Goal: Task Accomplishment & Management: Manage account settings

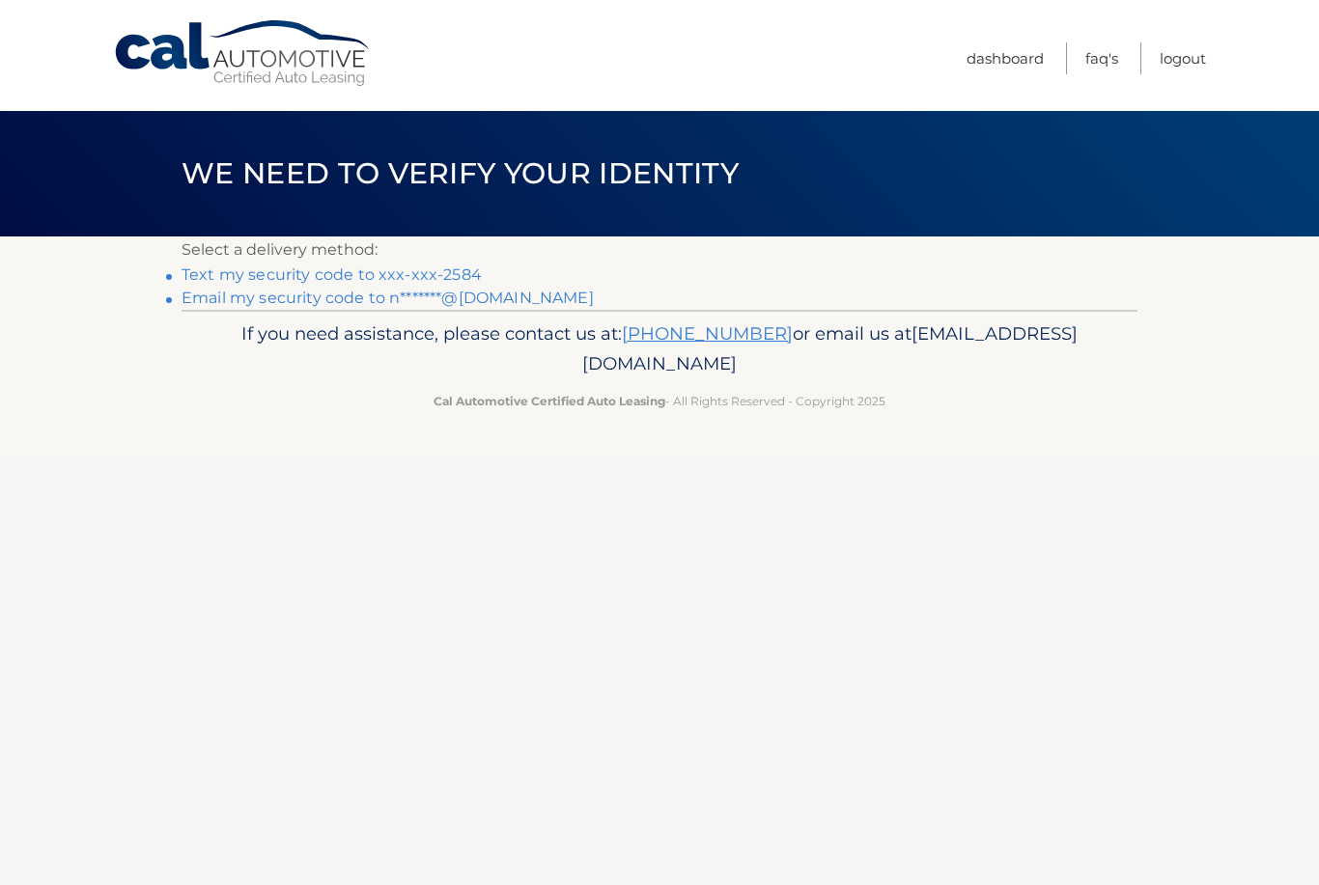
click at [419, 273] on link "Text my security code to xxx-xxx-2584" at bounding box center [332, 275] width 300 height 18
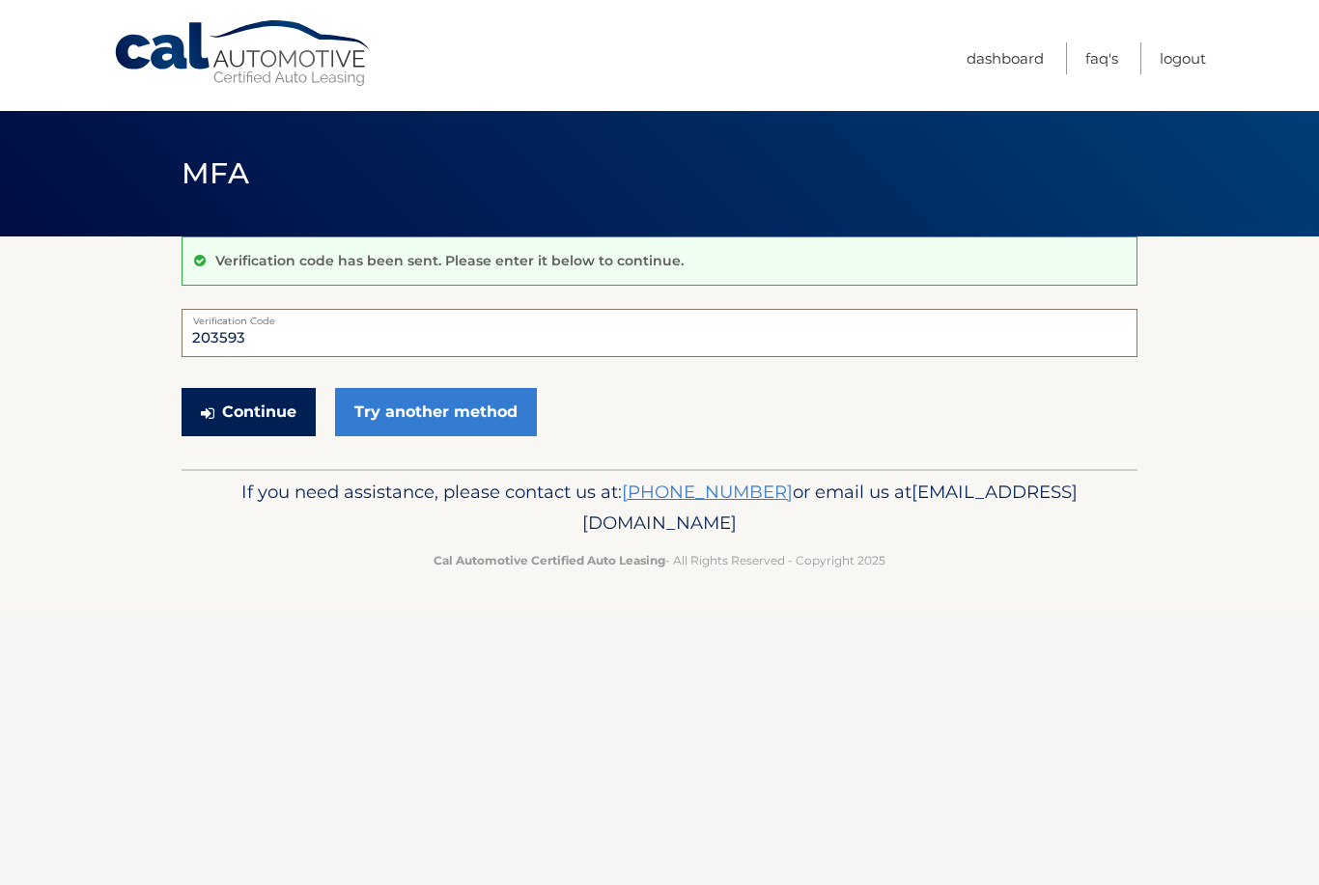
type input "203593"
click at [266, 402] on button "Continue" at bounding box center [249, 412] width 134 height 48
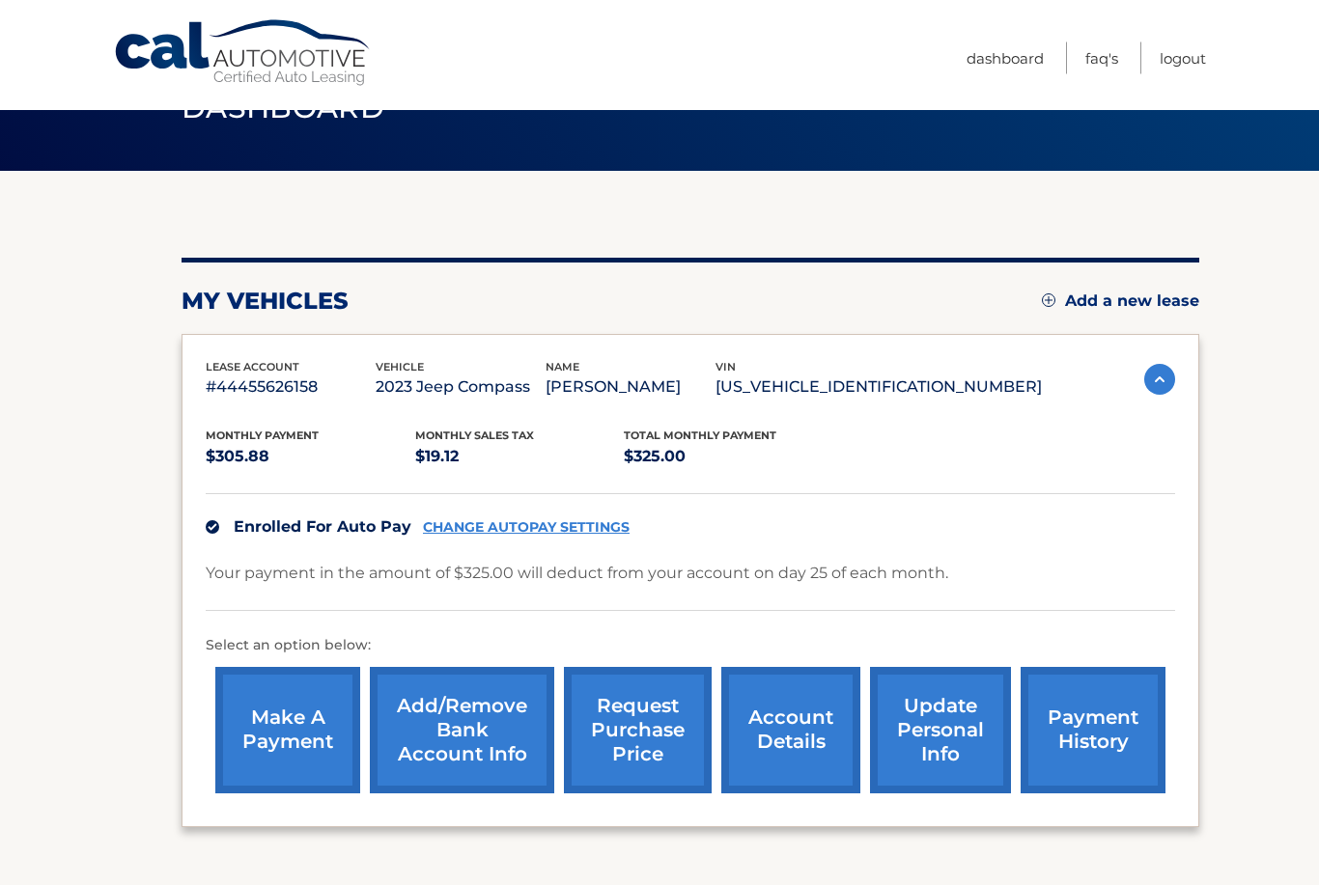
scroll to position [69, 0]
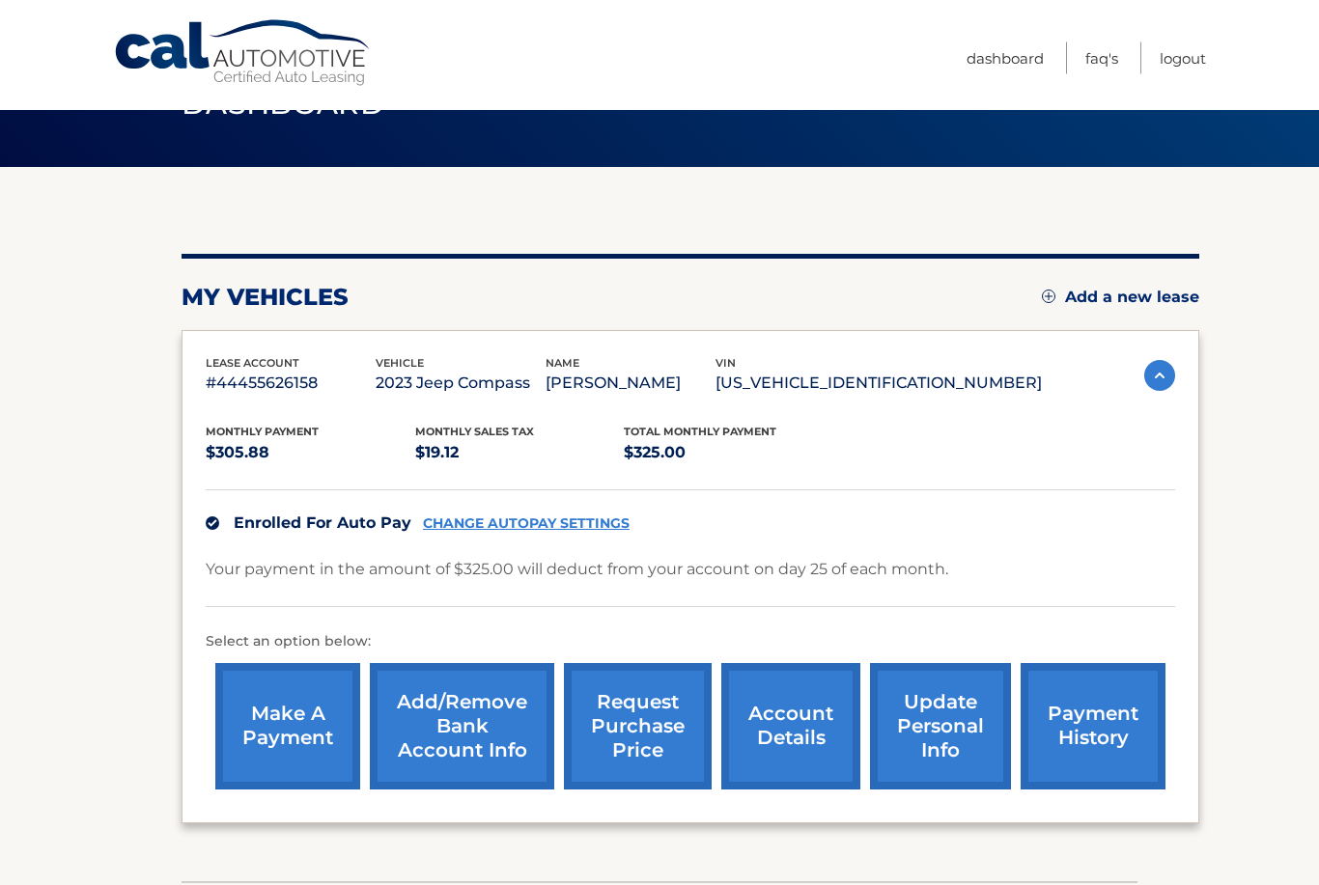
click at [791, 729] on link "account details" at bounding box center [790, 727] width 139 height 126
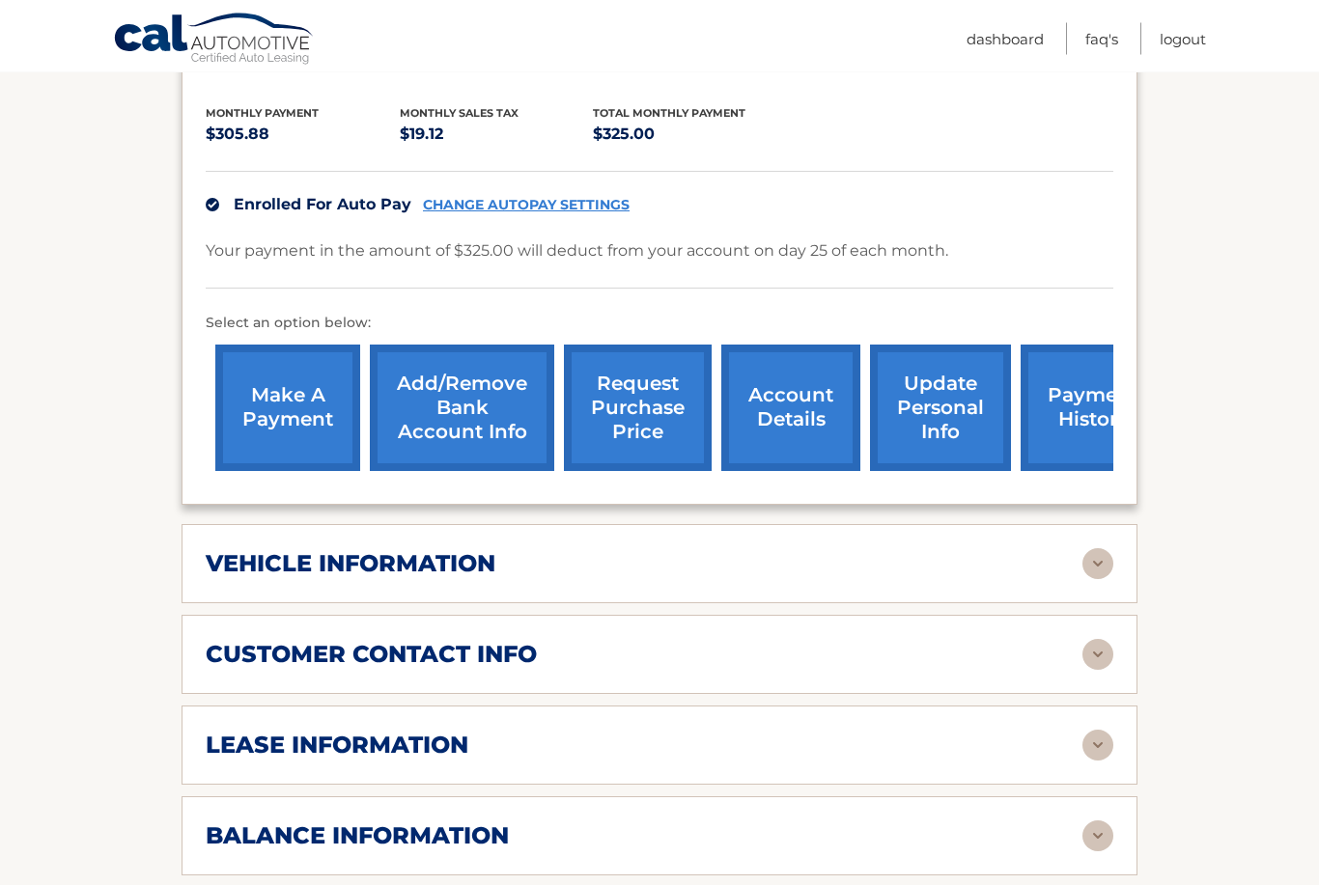
click at [1106, 549] on img at bounding box center [1097, 564] width 31 height 31
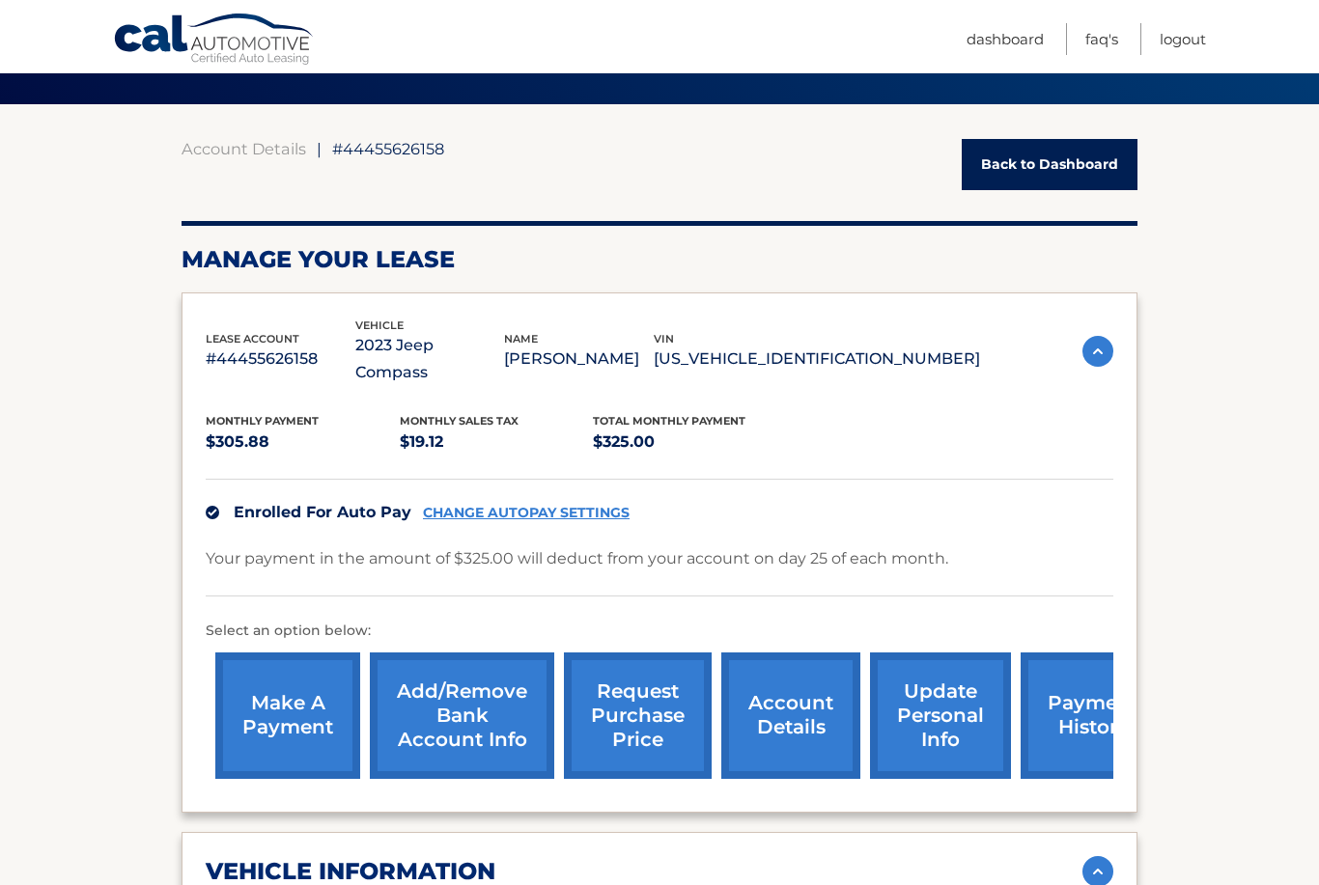
scroll to position [127, 0]
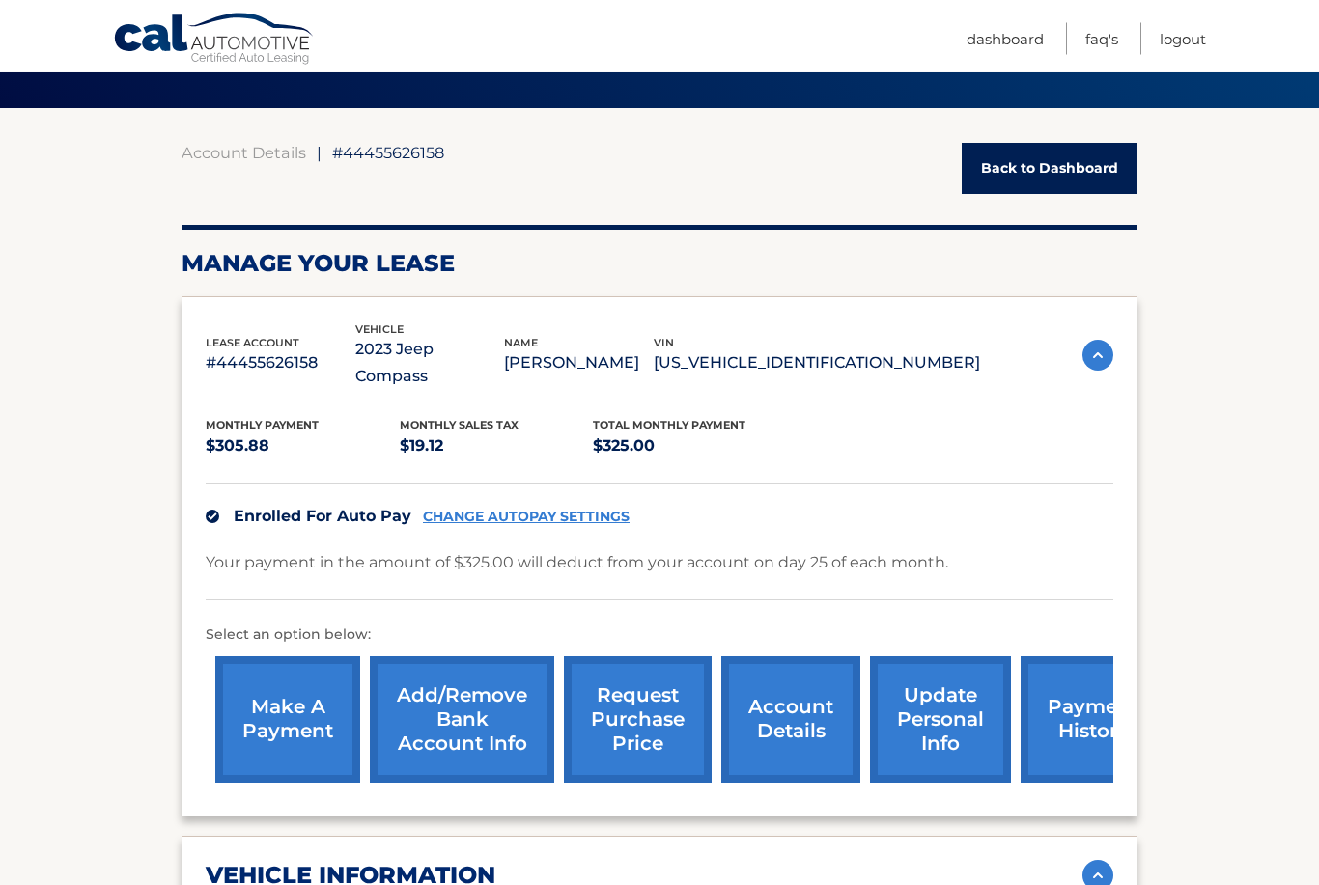
click at [779, 720] on link "account details" at bounding box center [790, 721] width 139 height 126
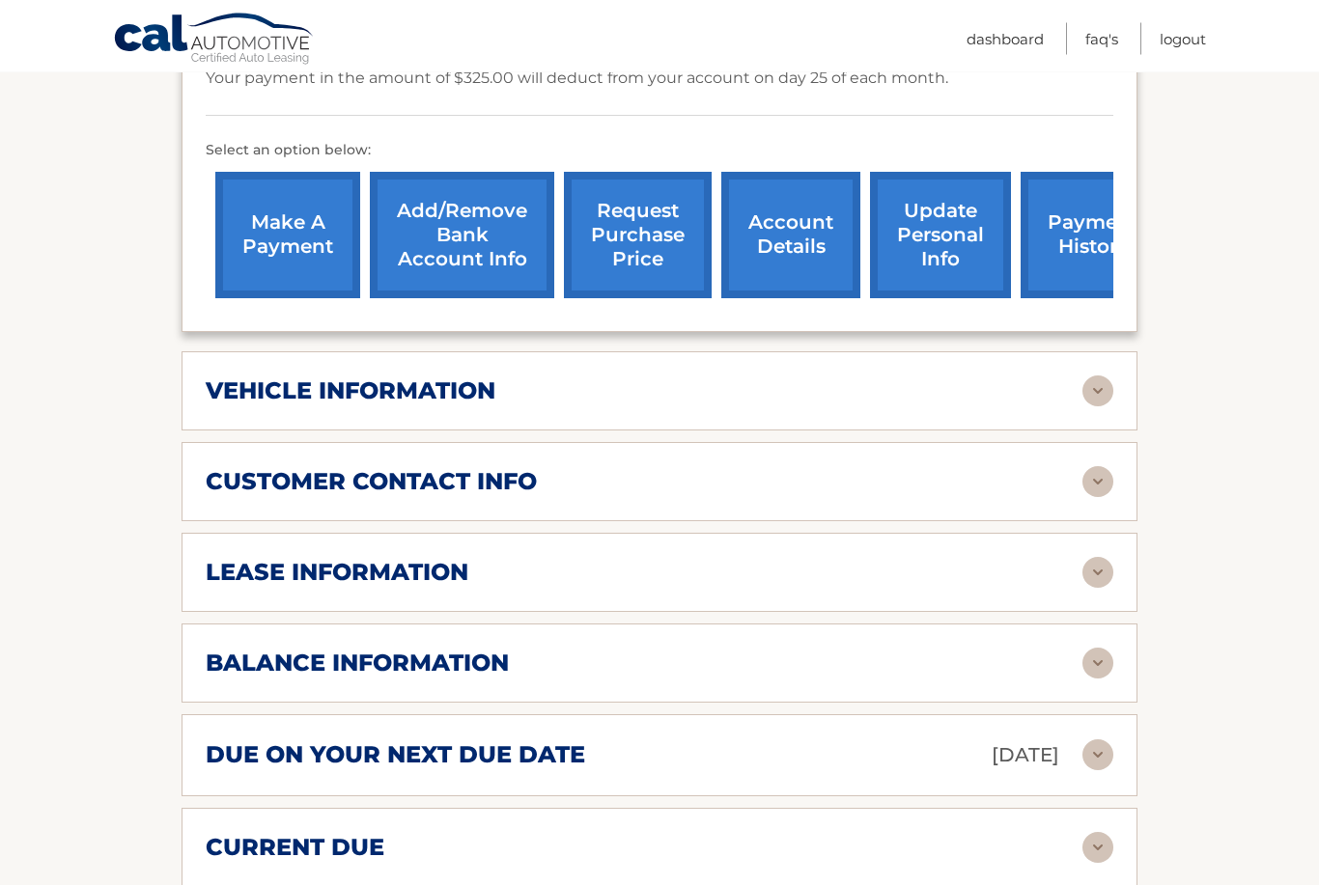
scroll to position [614, 0]
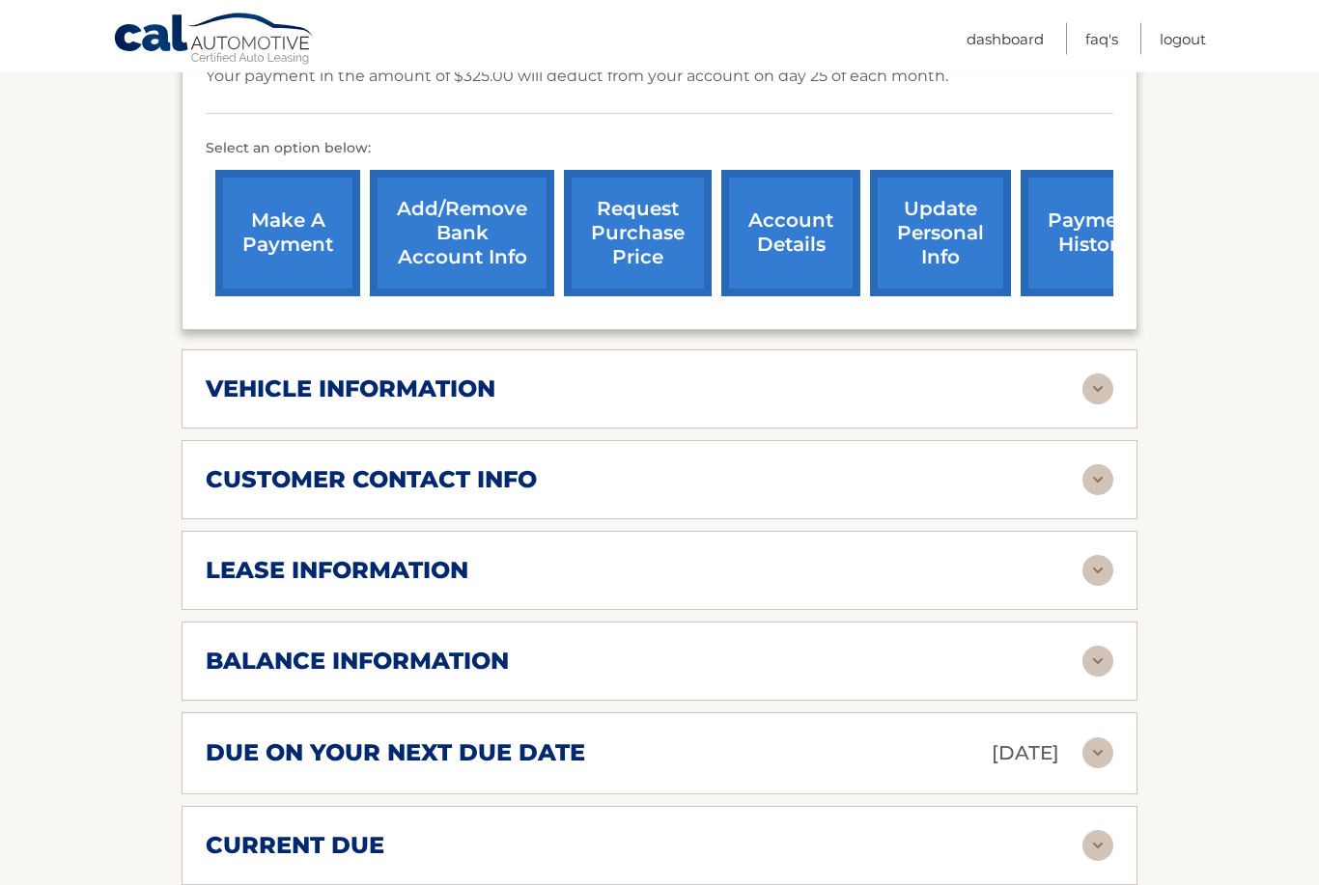
click at [1102, 556] on img at bounding box center [1097, 571] width 31 height 31
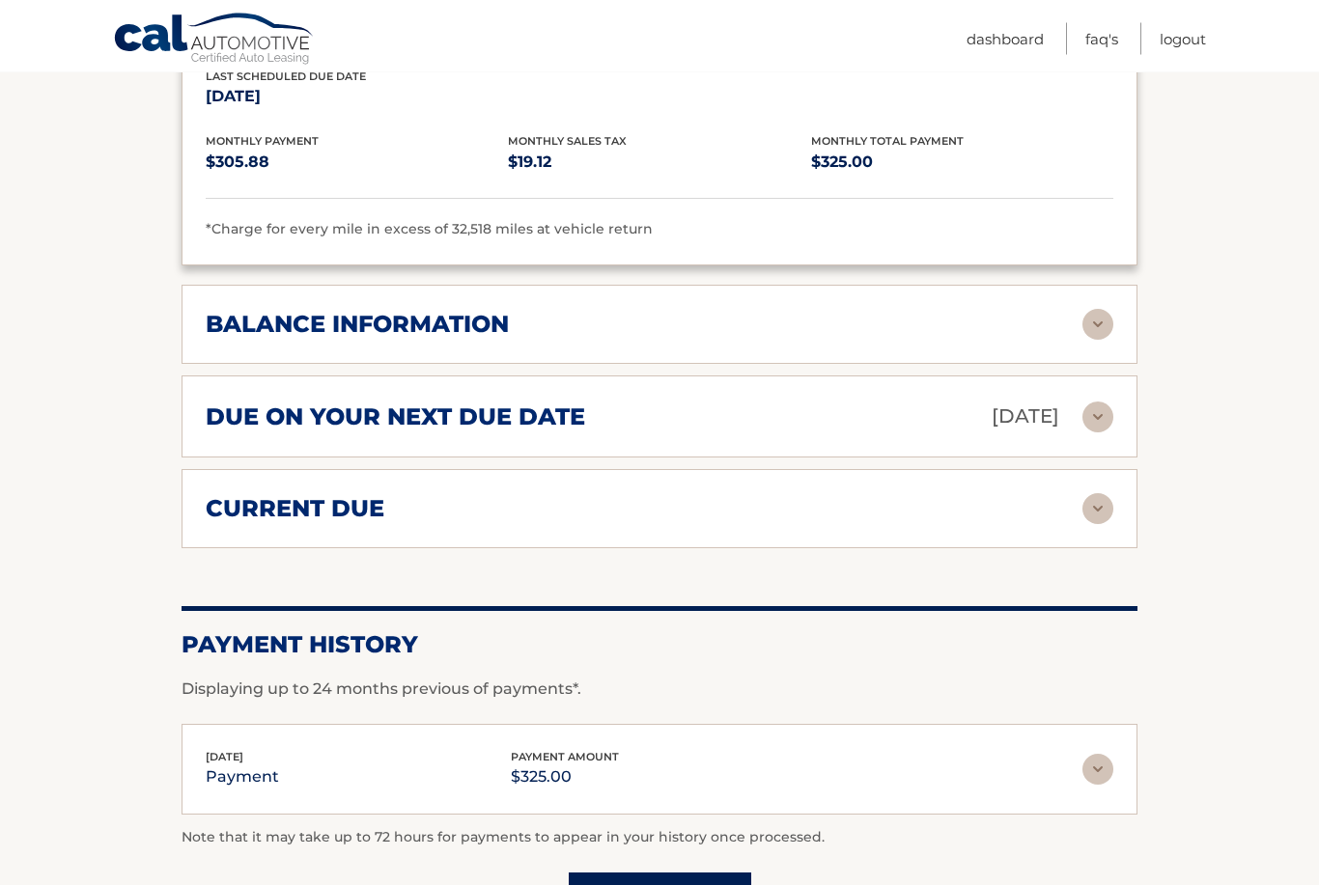
scroll to position [1316, 0]
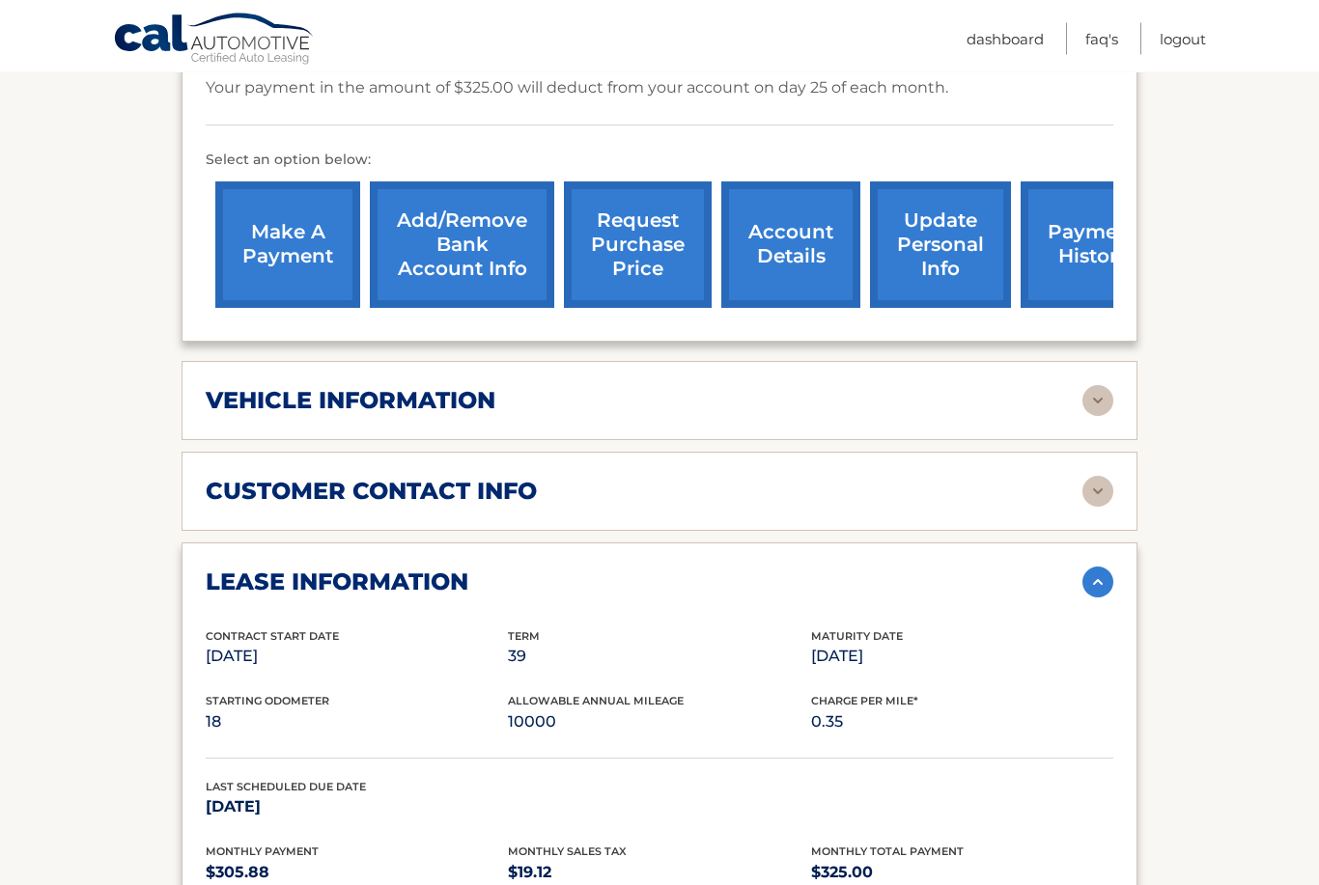
click at [1091, 477] on img at bounding box center [1097, 492] width 31 height 31
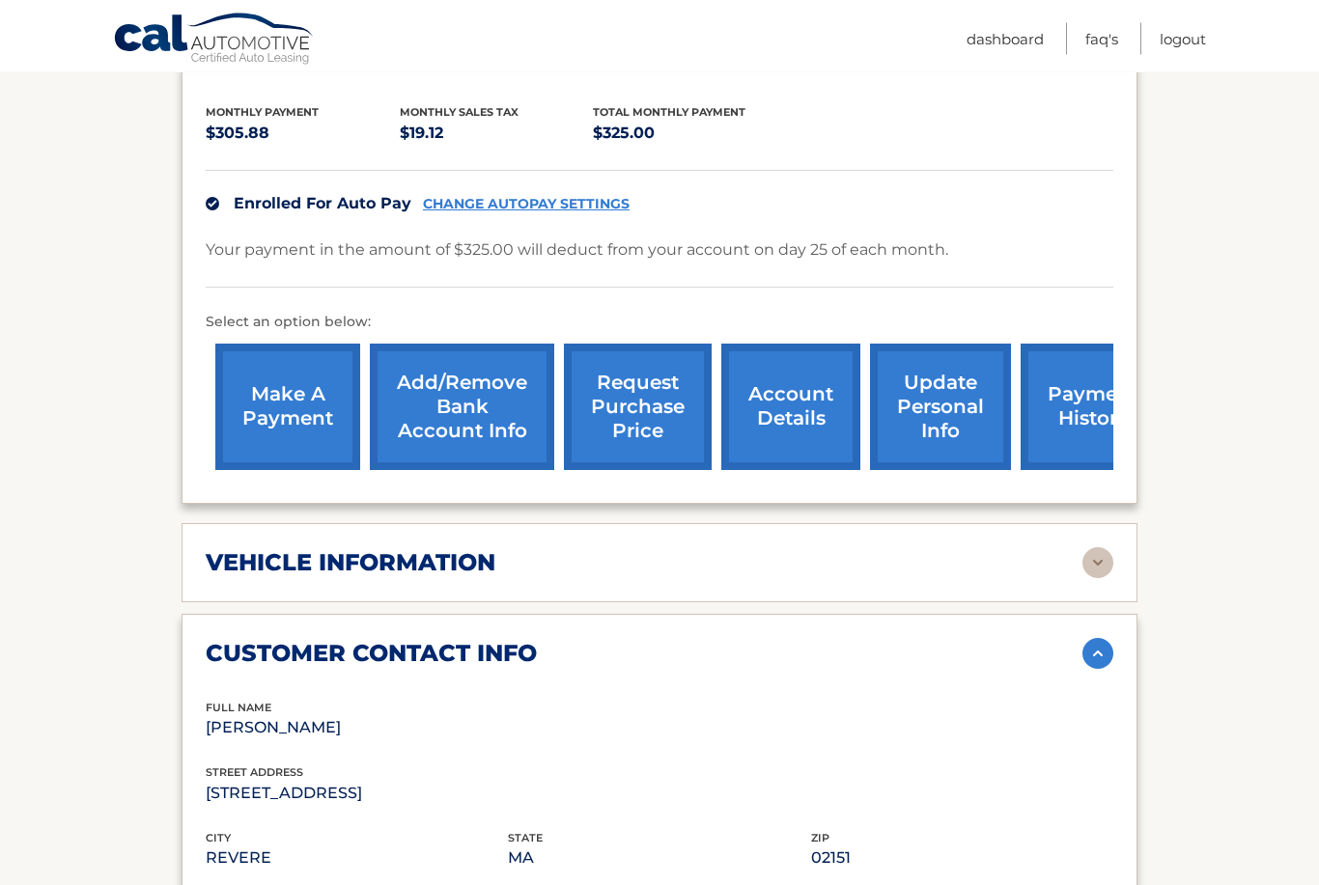
scroll to position [434, 0]
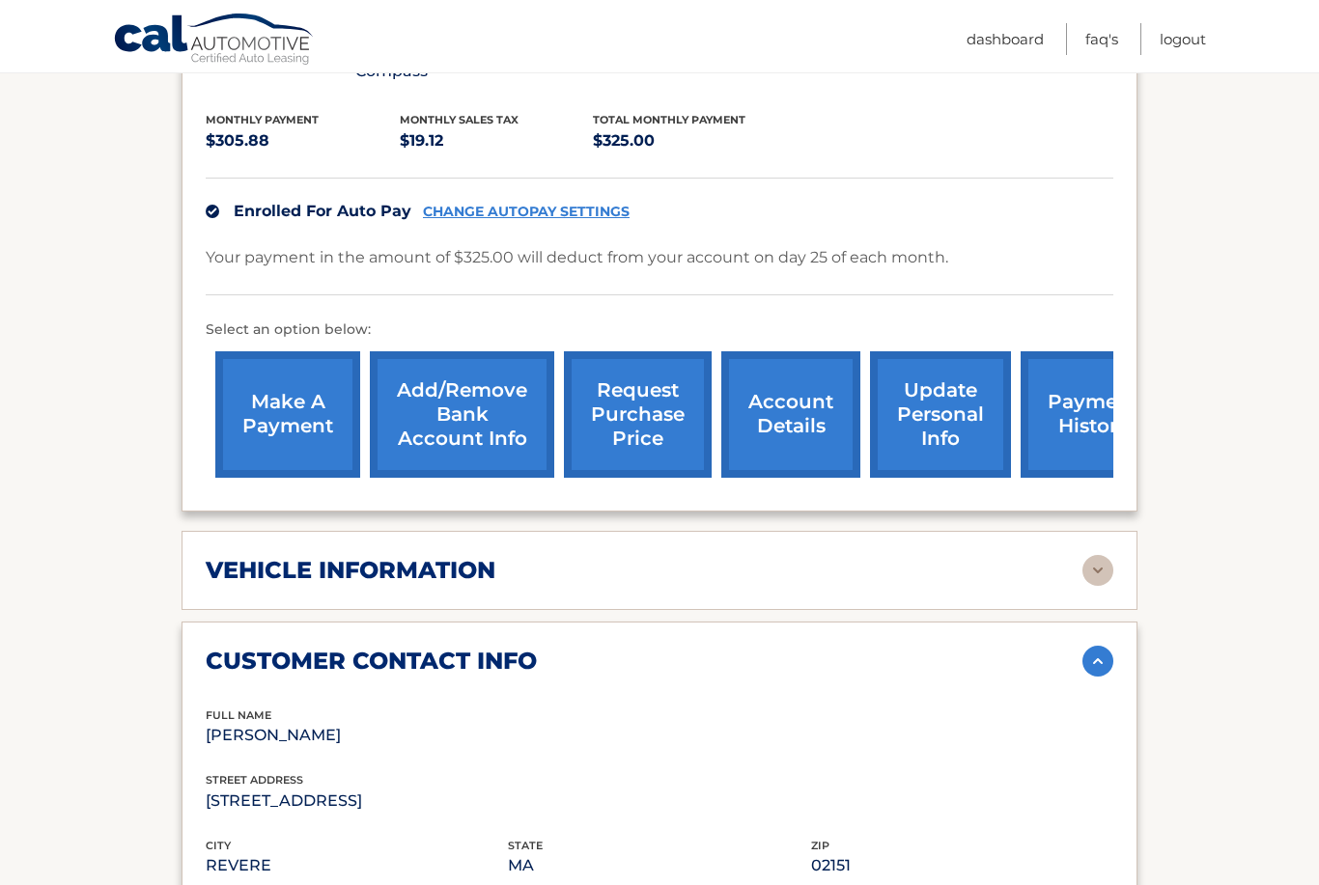
click at [1086, 555] on img at bounding box center [1097, 570] width 31 height 31
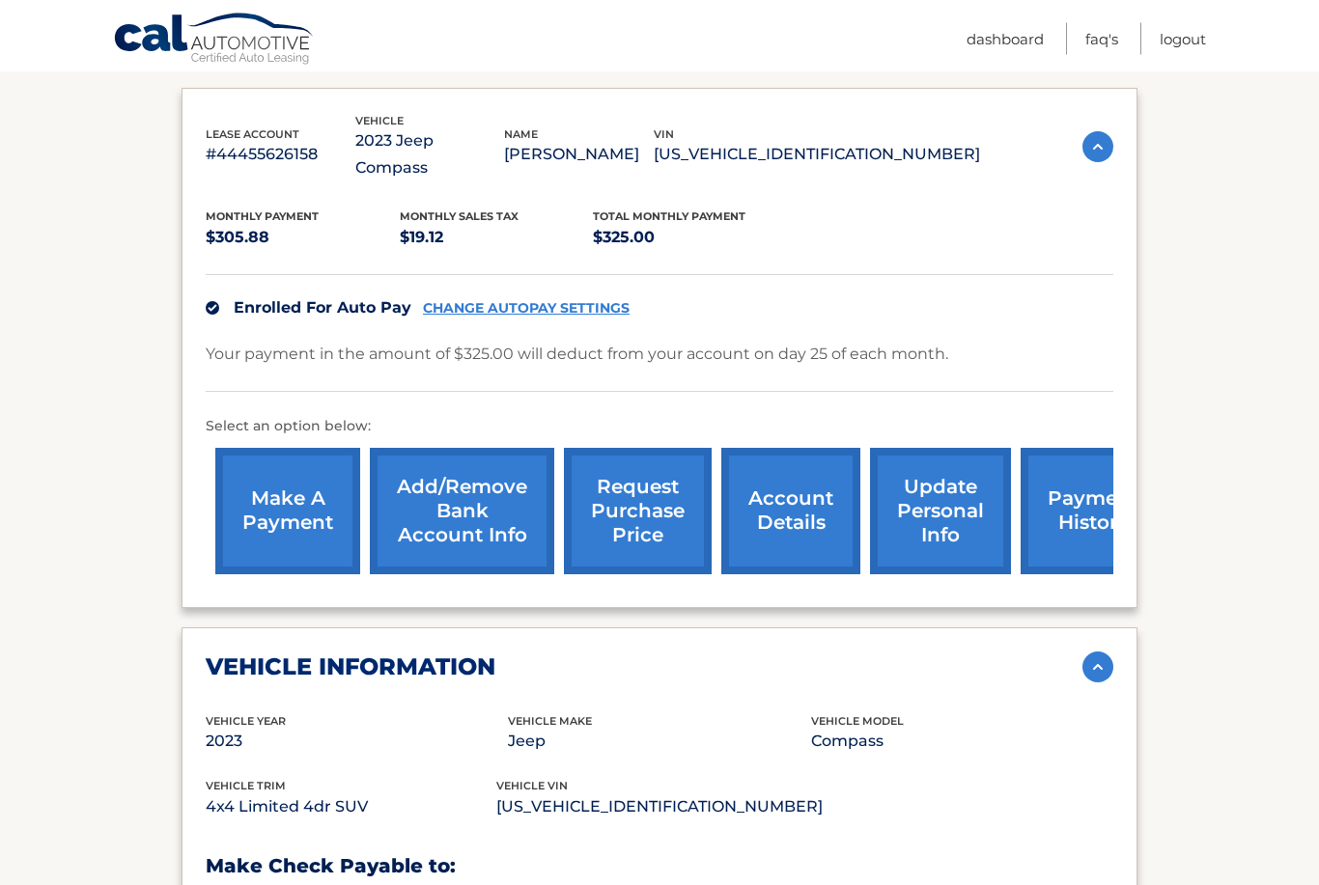
scroll to position [289, 0]
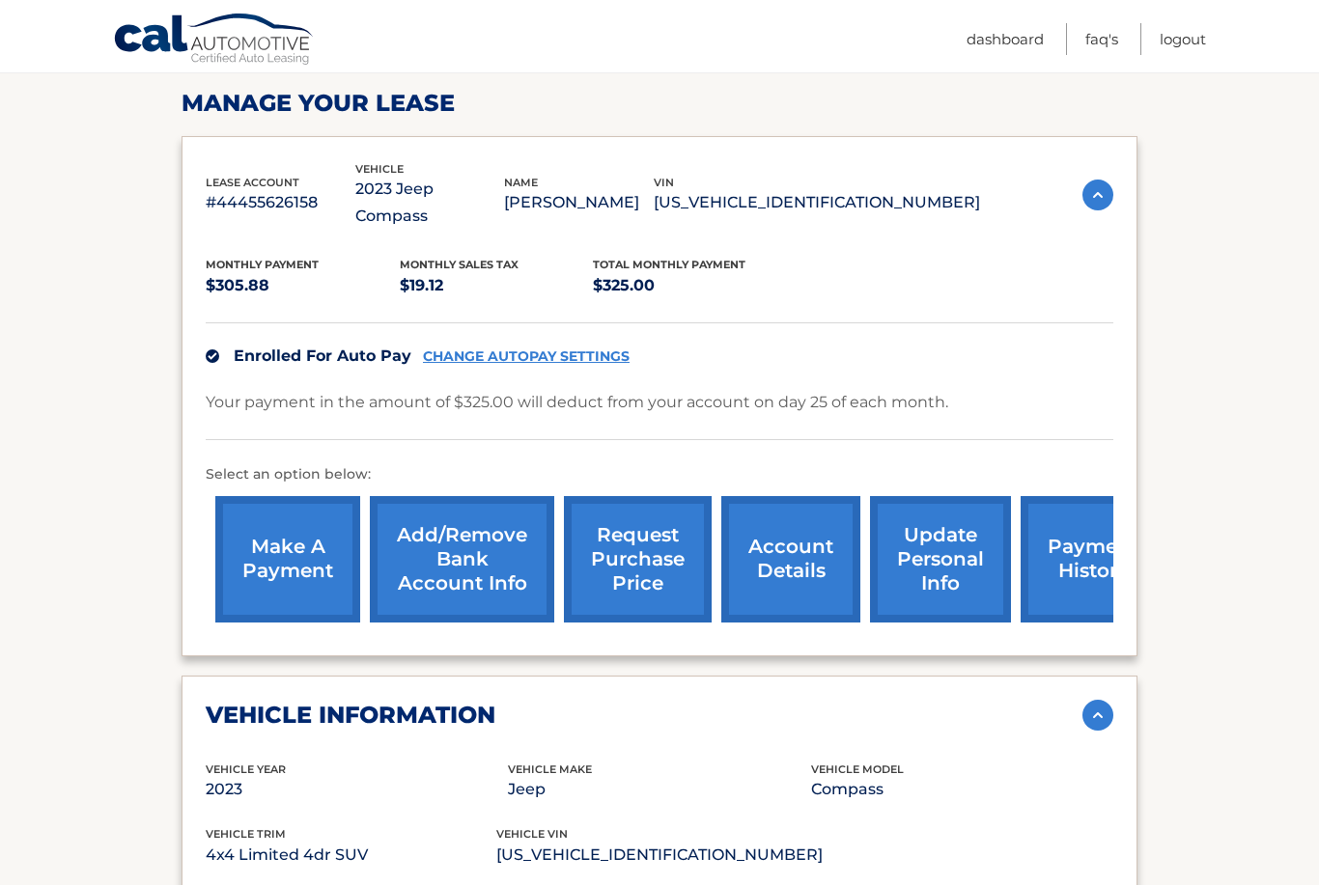
click at [663, 532] on link "request purchase price" at bounding box center [638, 559] width 148 height 126
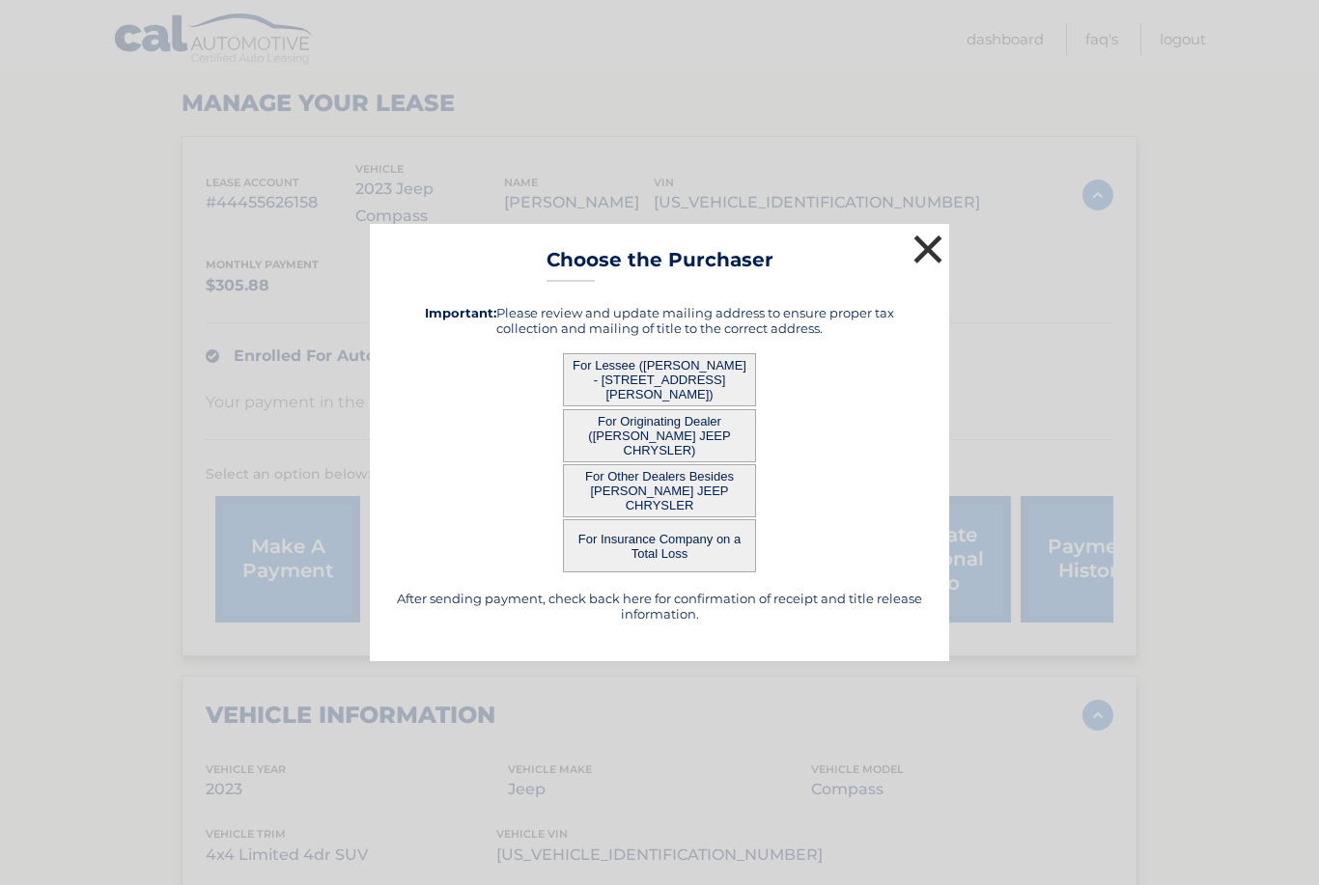
click at [920, 256] on button "×" at bounding box center [928, 249] width 39 height 39
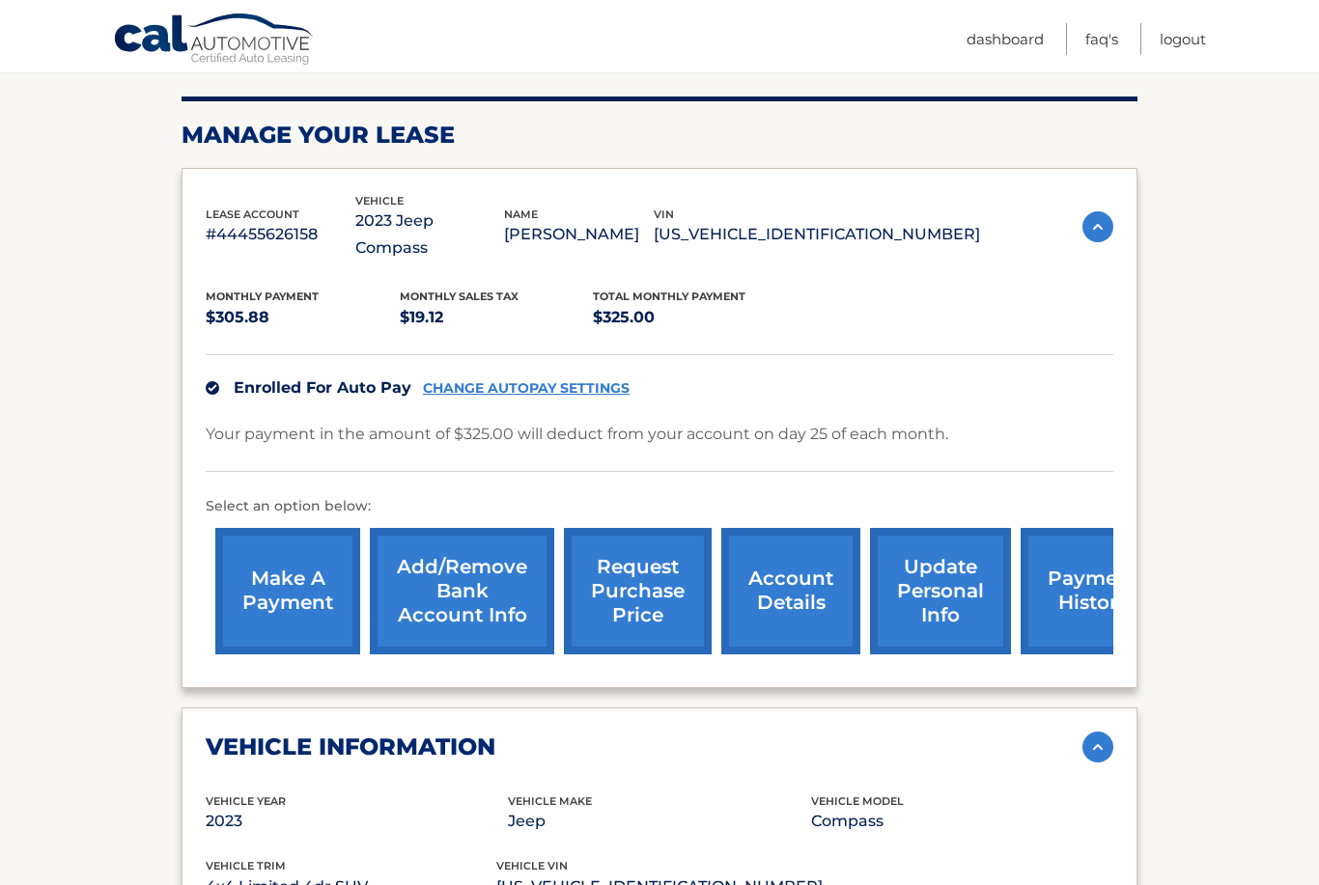
scroll to position [252, 0]
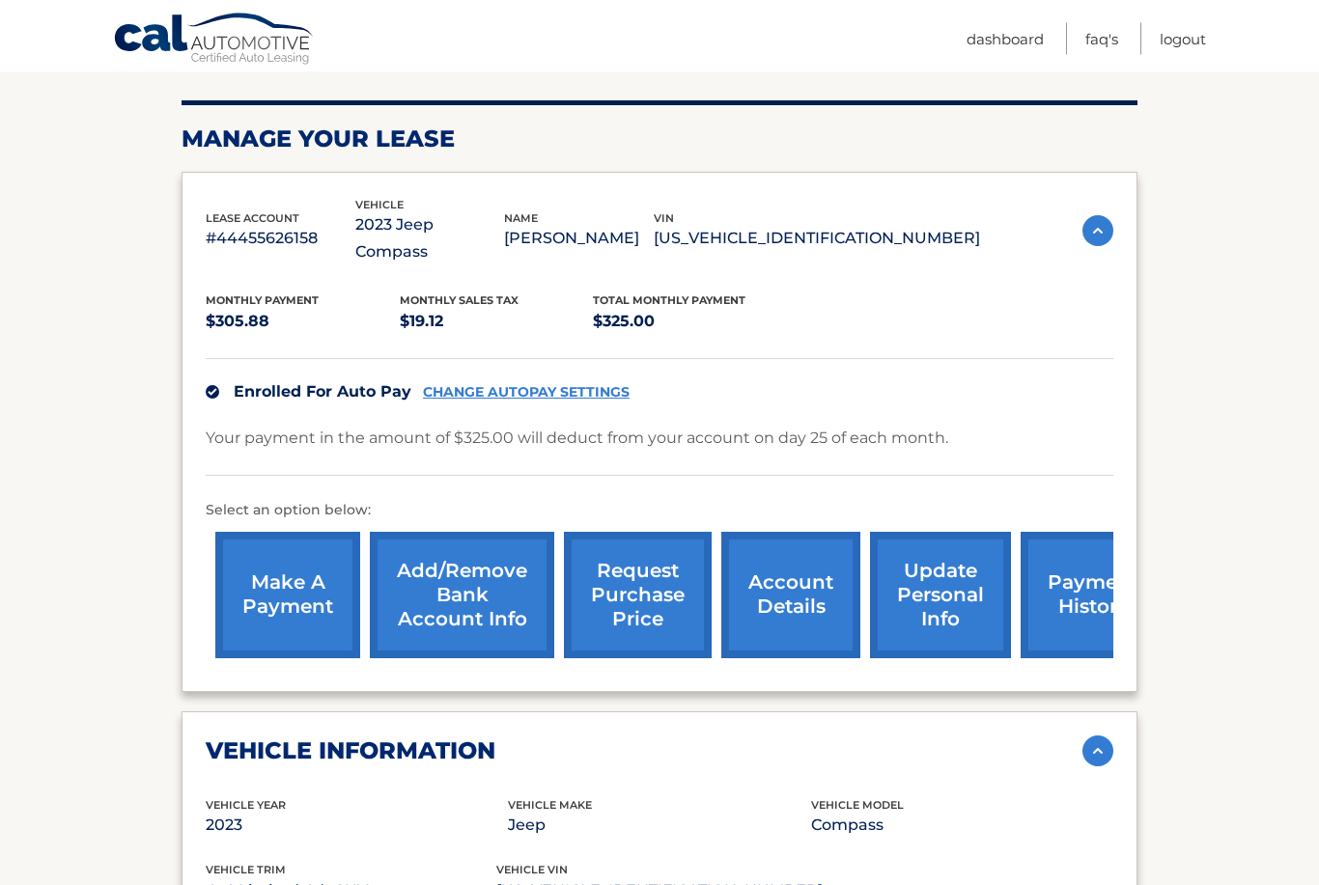
click at [1066, 575] on link "payment history" at bounding box center [1093, 596] width 145 height 126
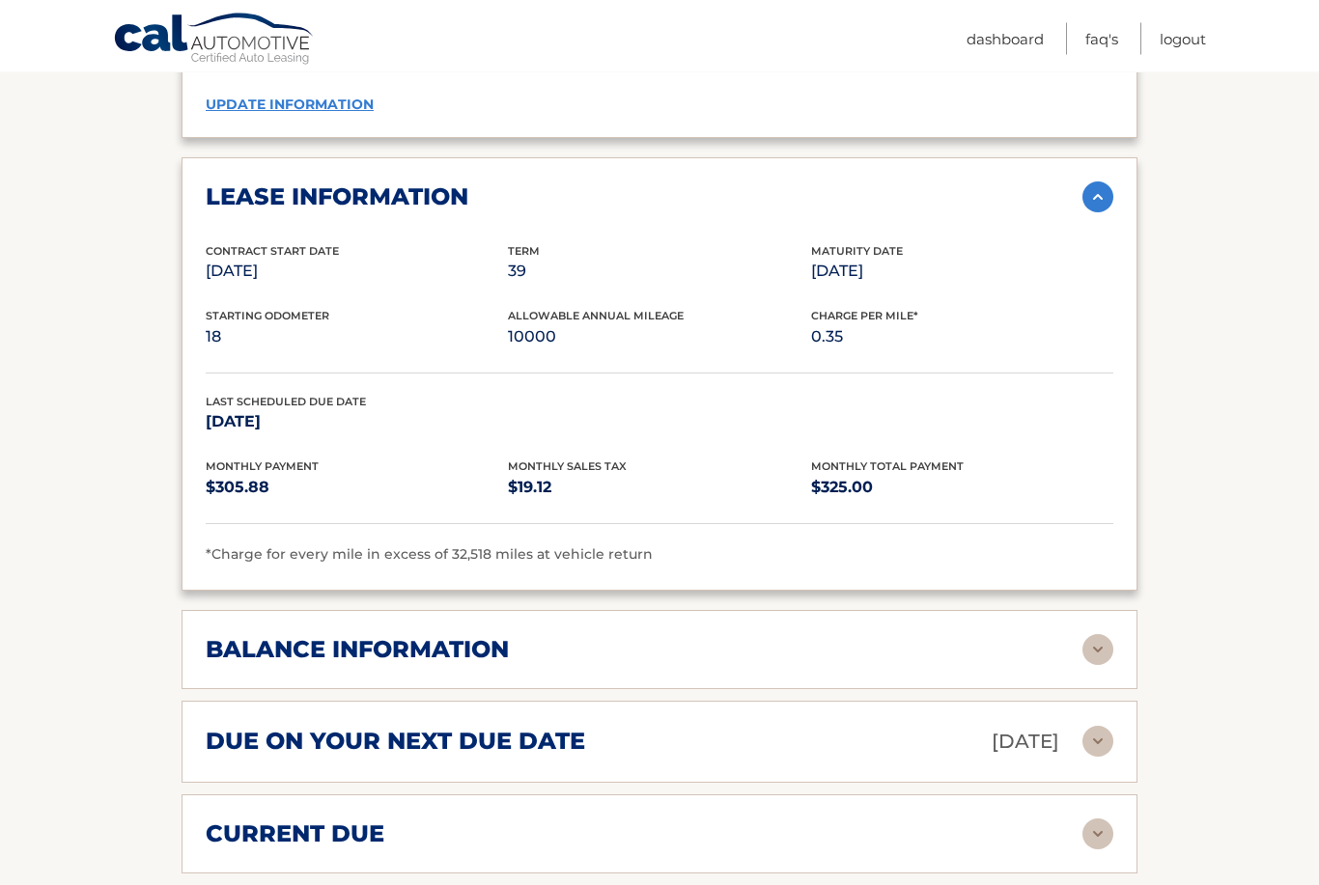
scroll to position [1835, 0]
click at [1099, 634] on img at bounding box center [1097, 649] width 31 height 31
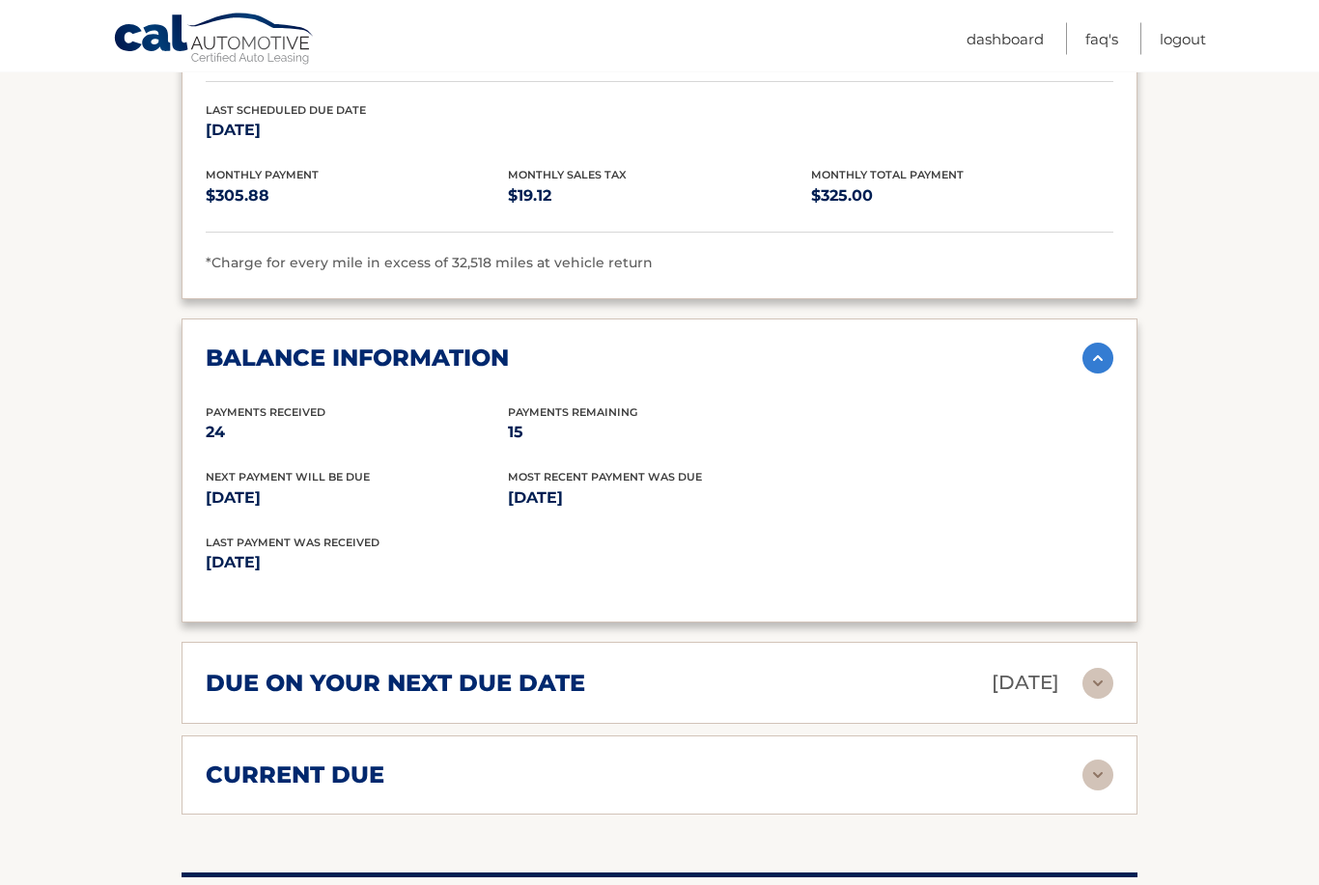
scroll to position [2129, 0]
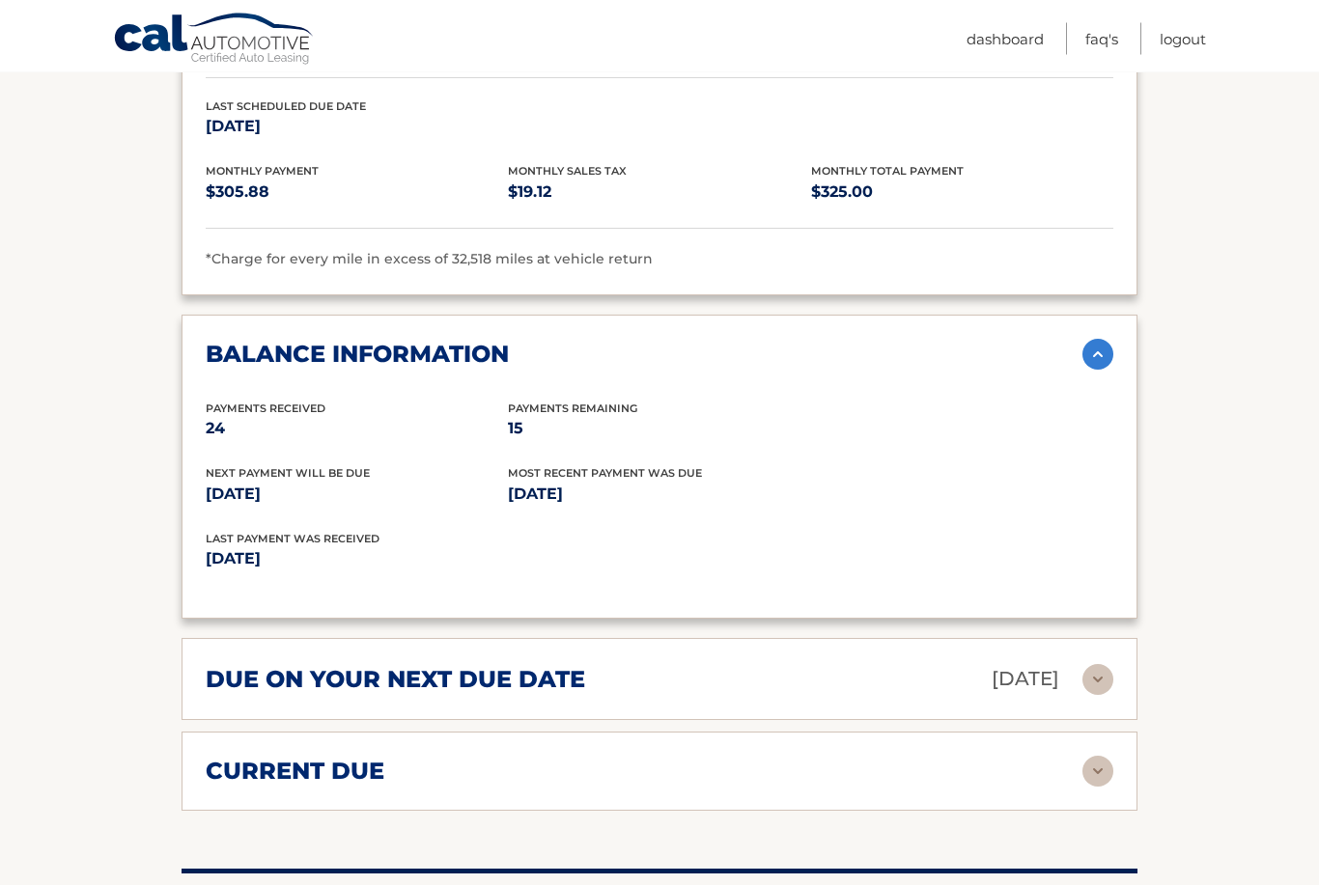
click at [1098, 665] on img at bounding box center [1097, 680] width 31 height 31
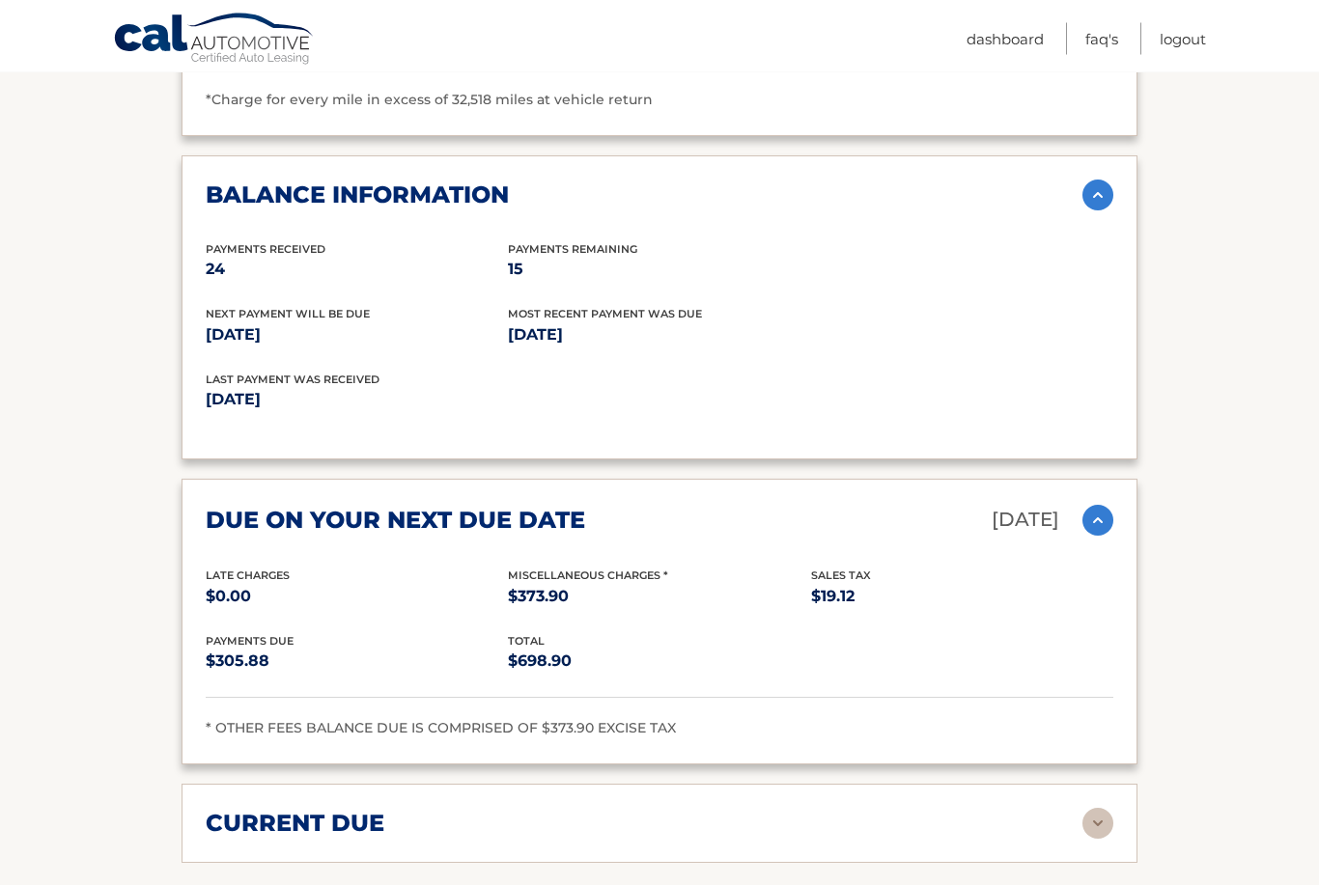
scroll to position [2307, 0]
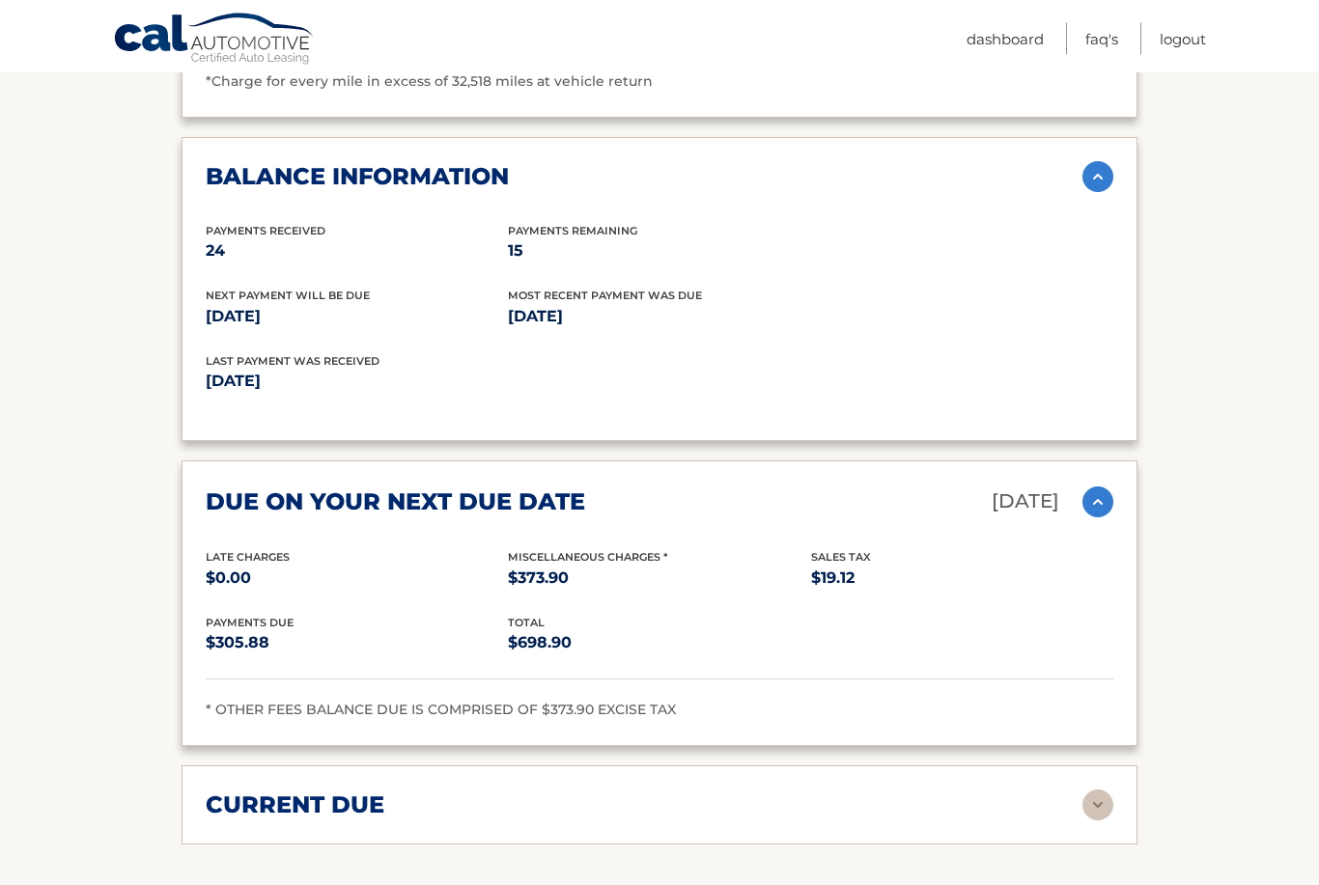
click at [1095, 791] on img at bounding box center [1097, 806] width 31 height 31
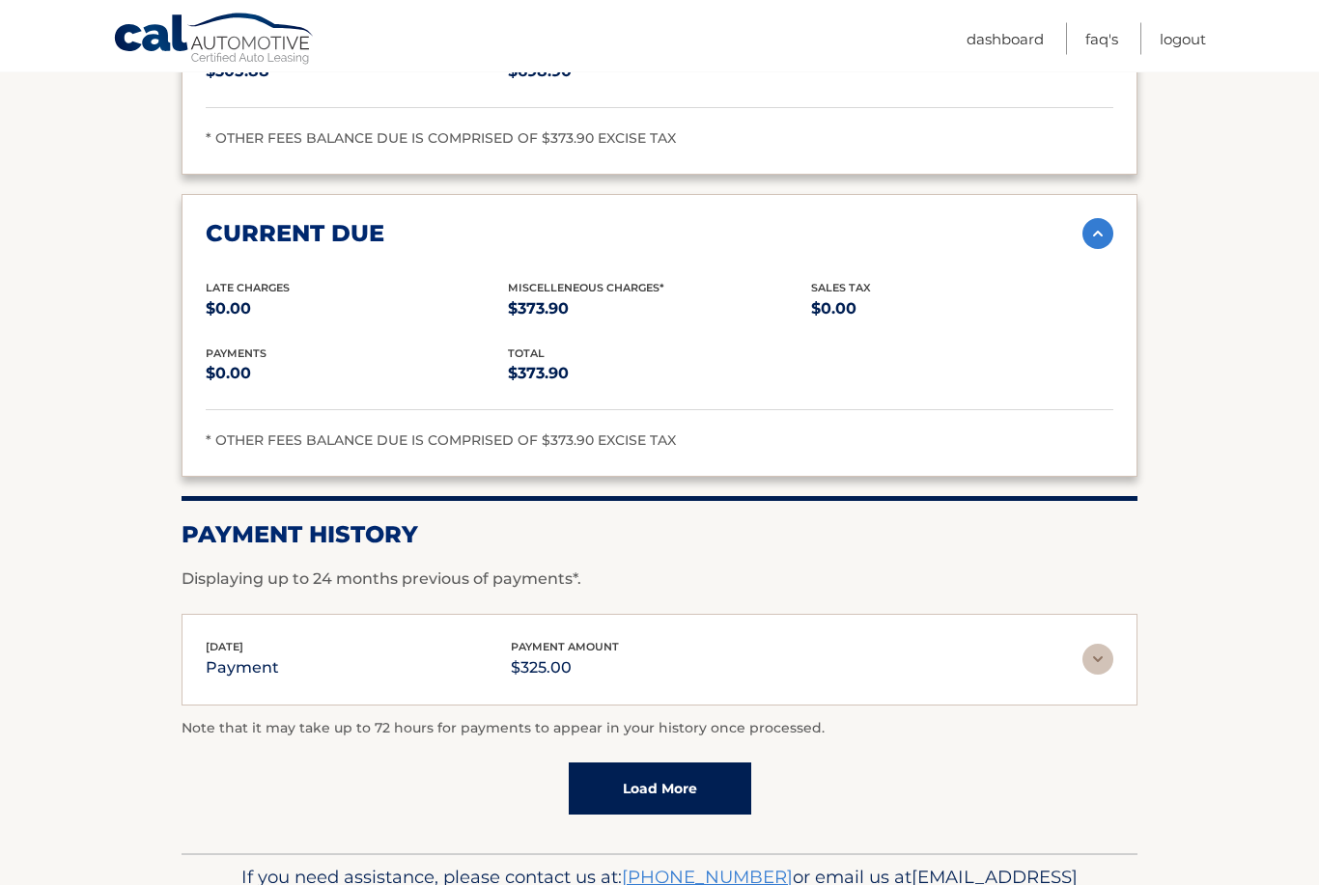
scroll to position [2884, 0]
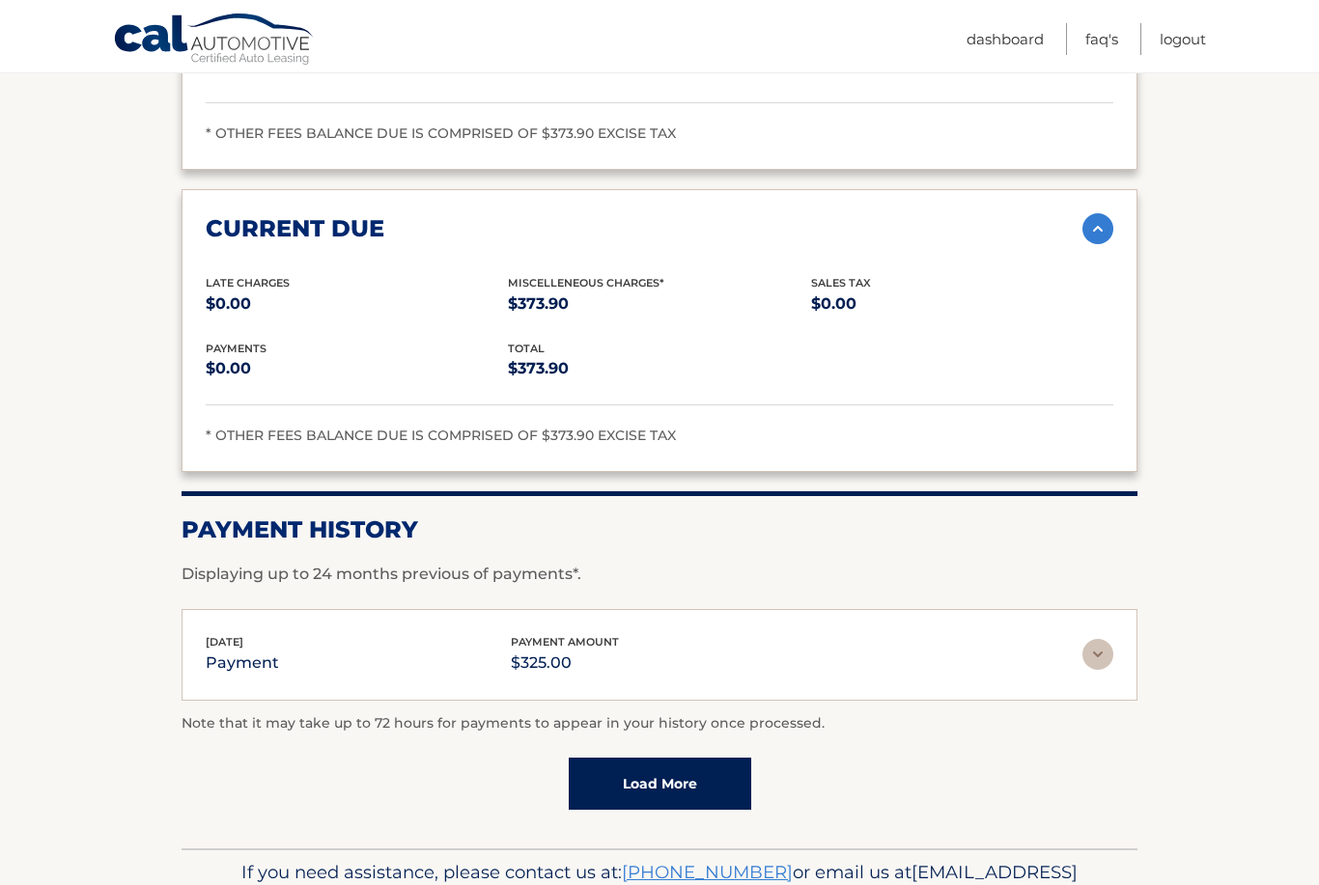
click at [684, 758] on link "Load More" at bounding box center [660, 784] width 182 height 52
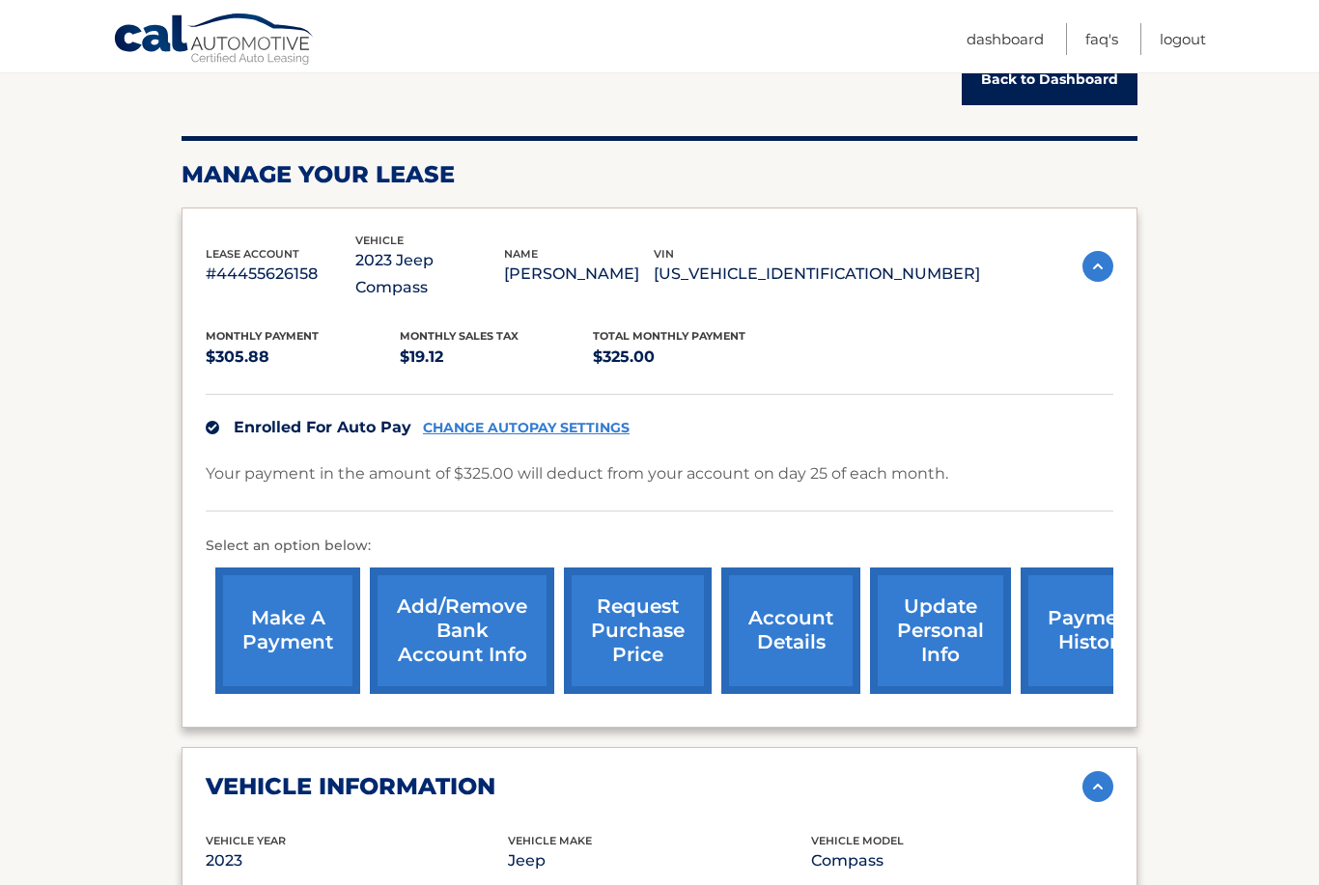
scroll to position [0, 0]
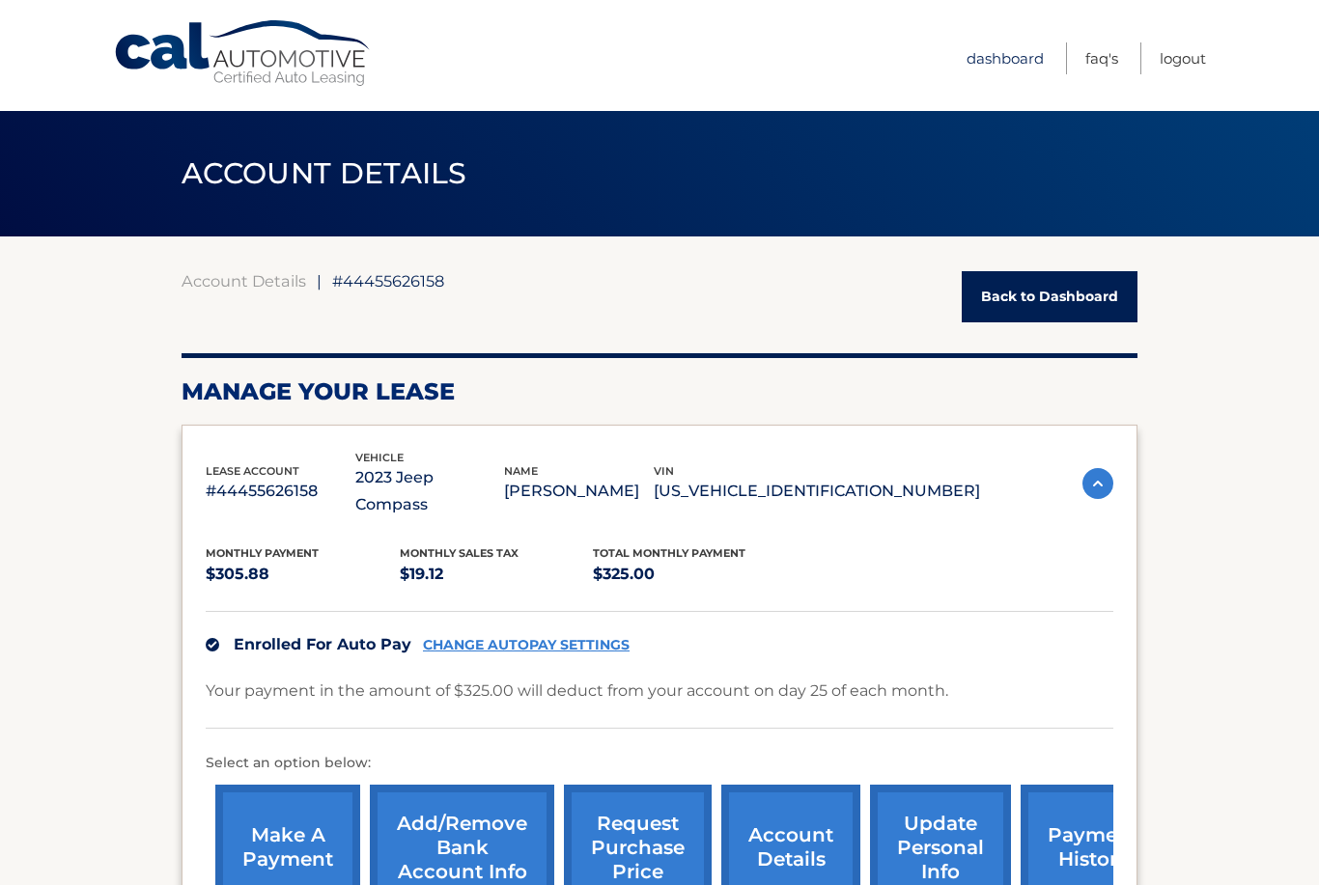
click at [1013, 58] on link "Dashboard" at bounding box center [1005, 58] width 77 height 32
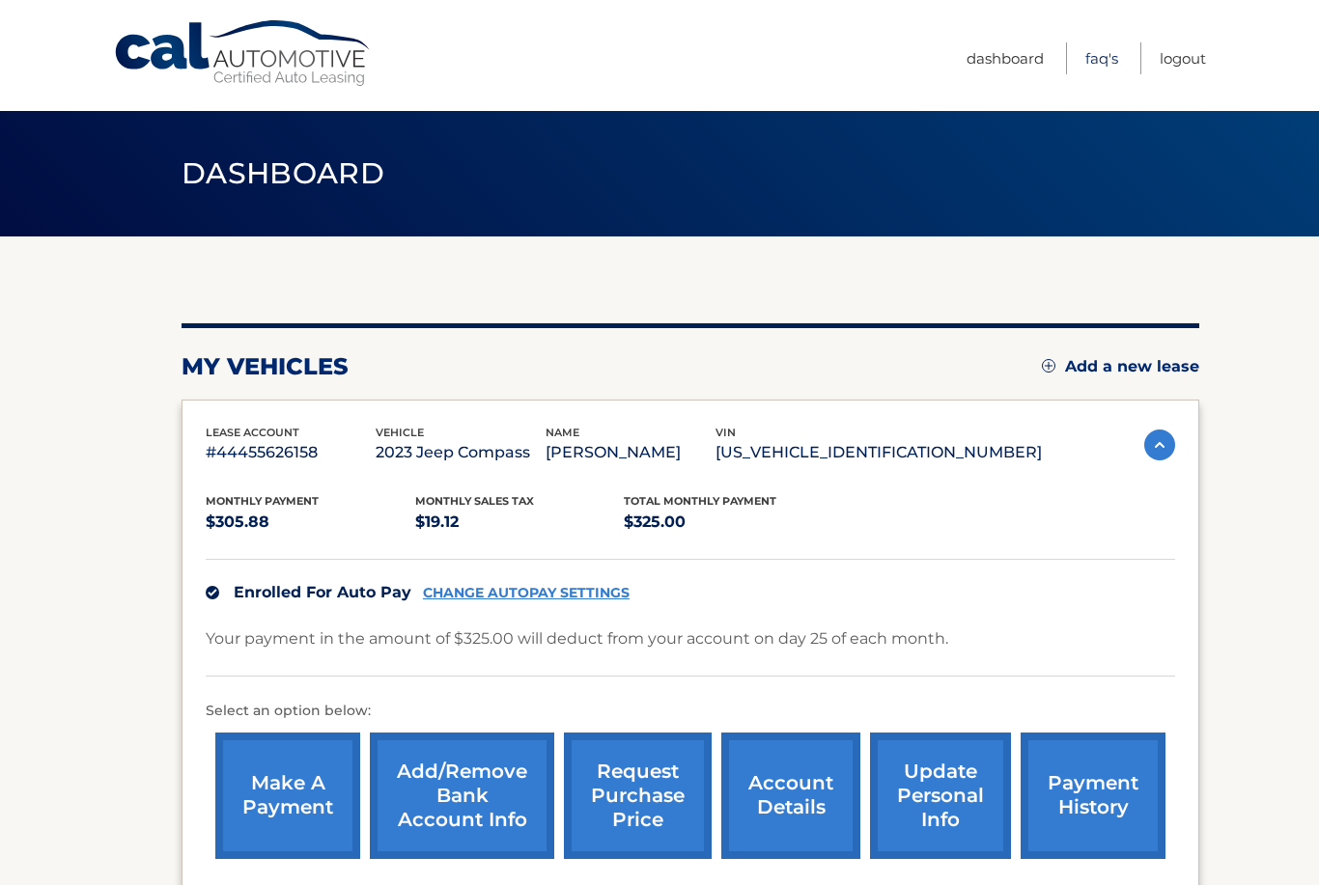
click at [1093, 61] on link "FAQ's" at bounding box center [1101, 58] width 33 height 32
